Goal: Information Seeking & Learning: Learn about a topic

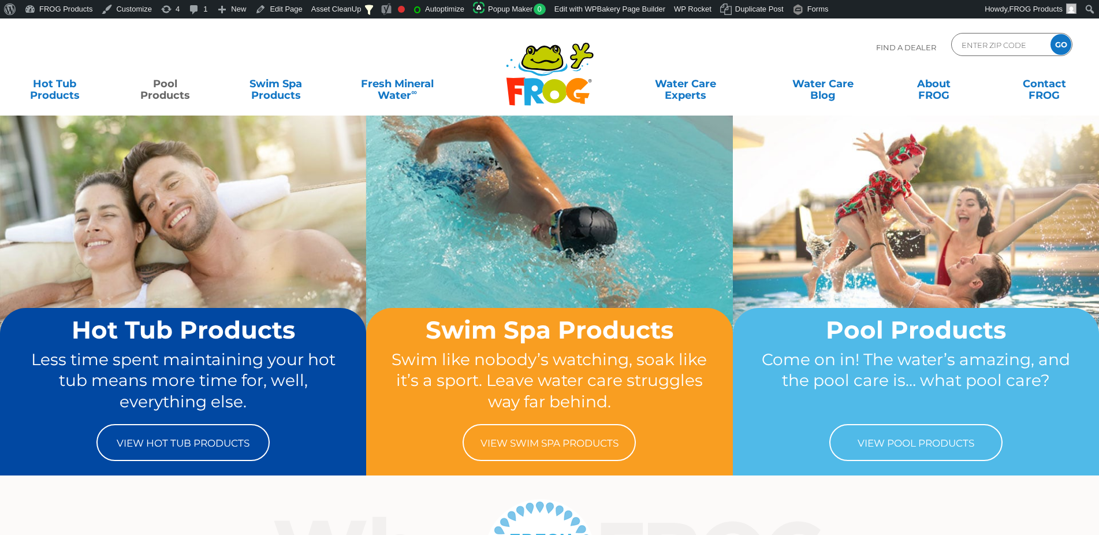
click at [183, 90] on link "Pool Products" at bounding box center [165, 83] width 86 height 23
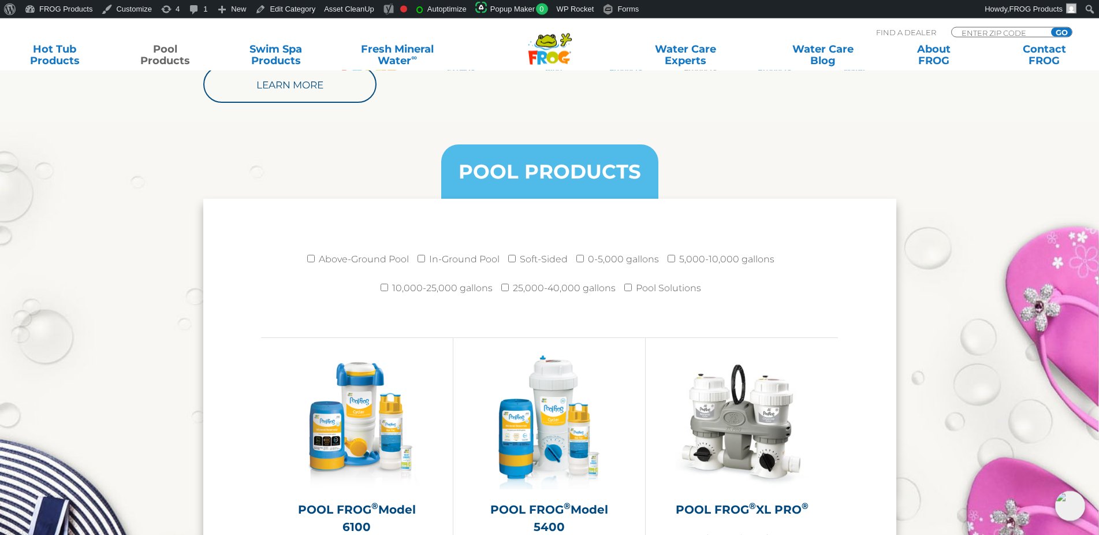
scroll to position [1414, 0]
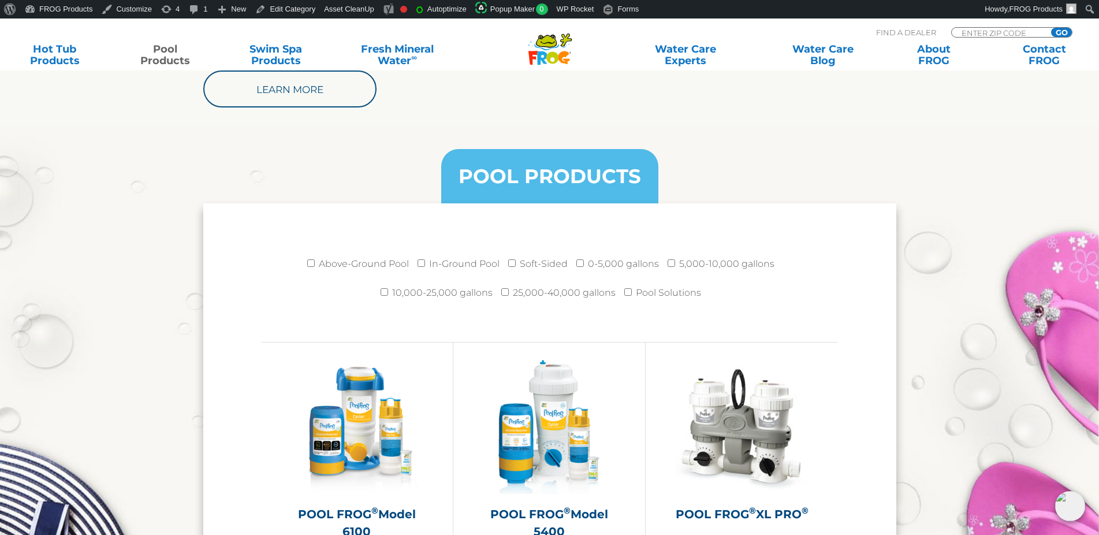
click at [526, 290] on label "25,000-40,000 gallons" at bounding box center [564, 292] width 103 height 23
click at [509, 290] on input "25,000-40,000 gallons" at bounding box center [505, 292] width 8 height 8
checkbox input "true"
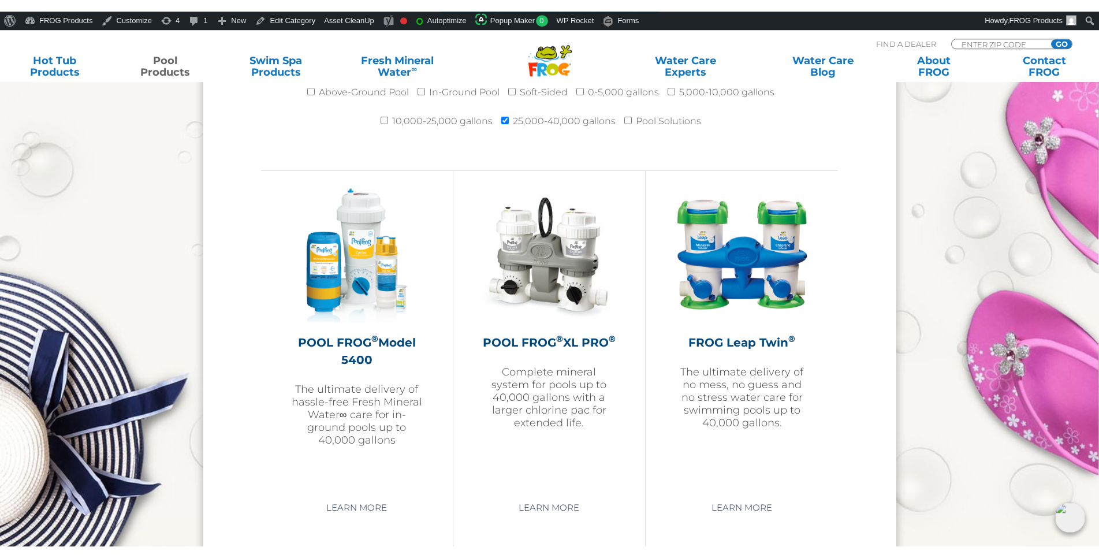
scroll to position [1591, 0]
